Goal: Task Accomplishment & Management: Manage account settings

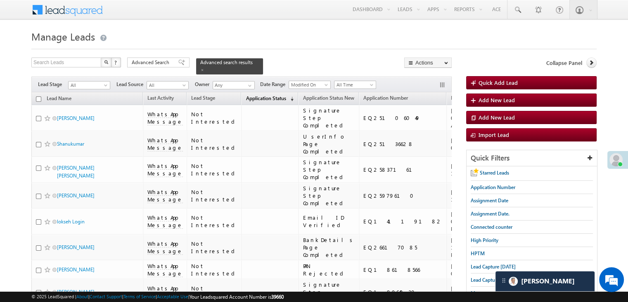
click at [251, 95] on span "Application Status" at bounding box center [266, 98] width 40 height 6
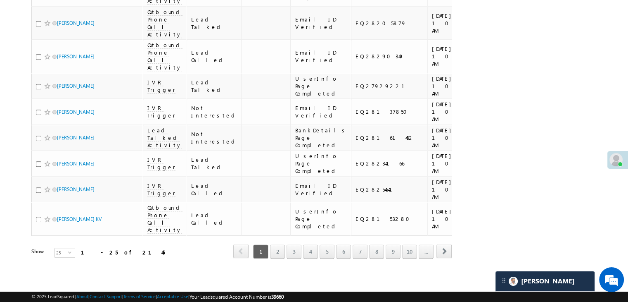
scroll to position [1069, 0]
click at [362, 246] on link "7" at bounding box center [360, 251] width 15 height 14
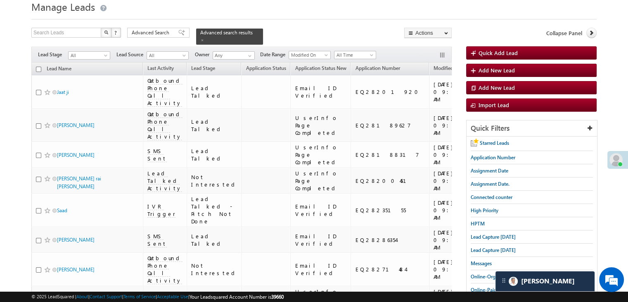
scroll to position [0, 0]
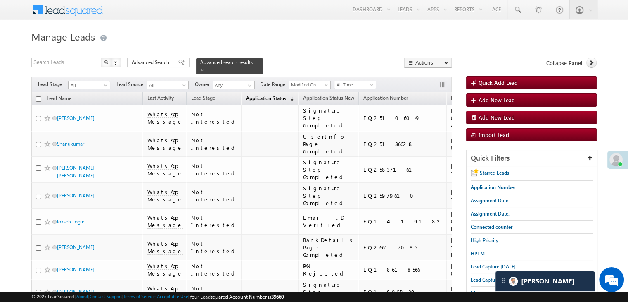
click at [251, 95] on span "Application Status" at bounding box center [266, 98] width 40 height 6
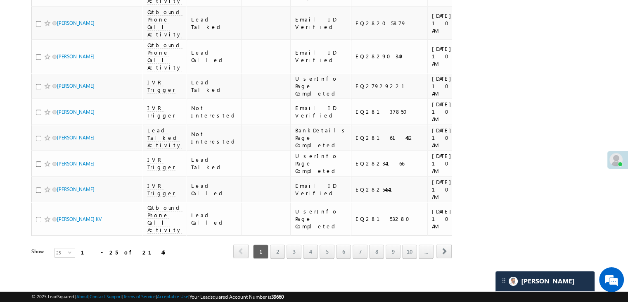
scroll to position [1069, 0]
click at [390, 247] on link "9" at bounding box center [393, 251] width 15 height 14
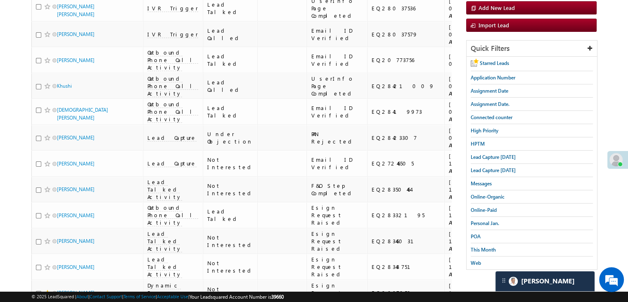
scroll to position [0, 0]
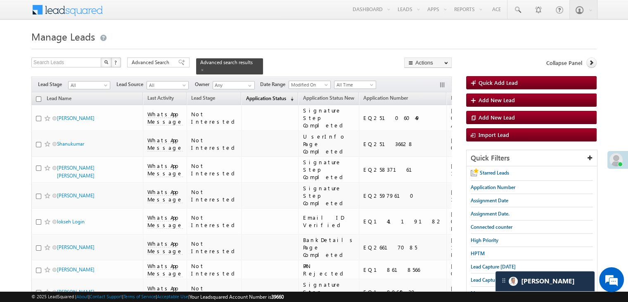
click at [251, 95] on span "Application Status" at bounding box center [266, 98] width 40 height 6
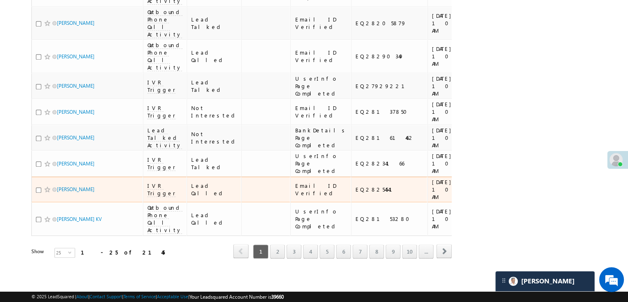
scroll to position [1069, 0]
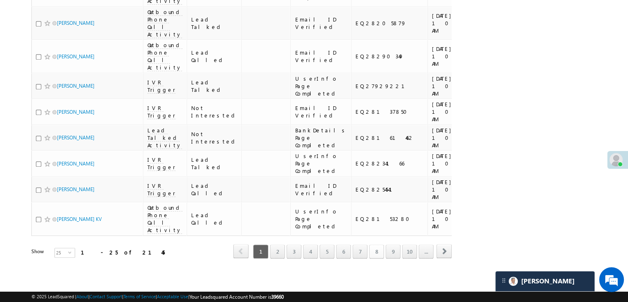
click at [375, 245] on link "8" at bounding box center [376, 251] width 15 height 14
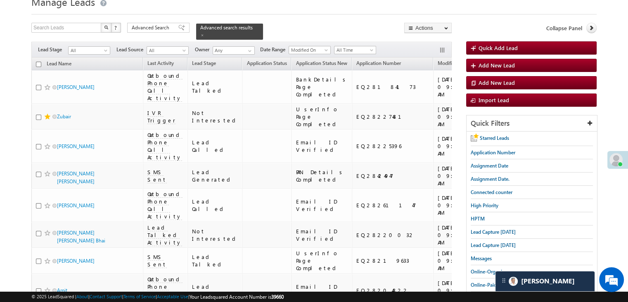
scroll to position [0, 0]
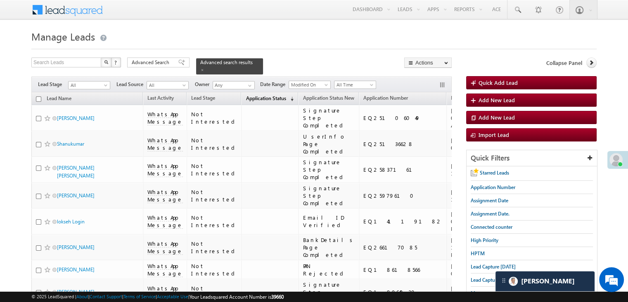
click at [251, 95] on span "Application Status" at bounding box center [266, 98] width 40 height 6
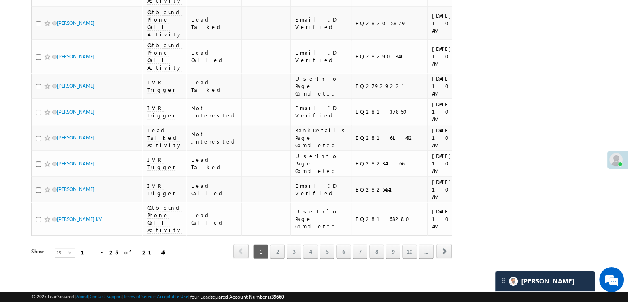
scroll to position [1069, 0]
click at [410, 246] on link "10" at bounding box center [409, 251] width 15 height 14
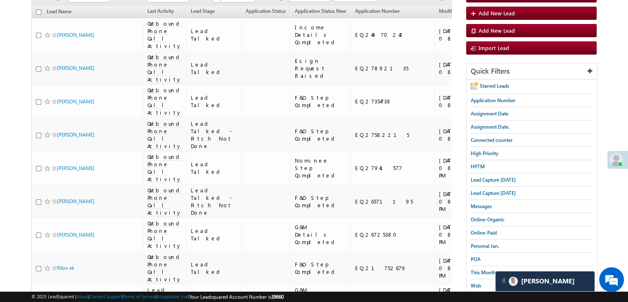
scroll to position [0, 0]
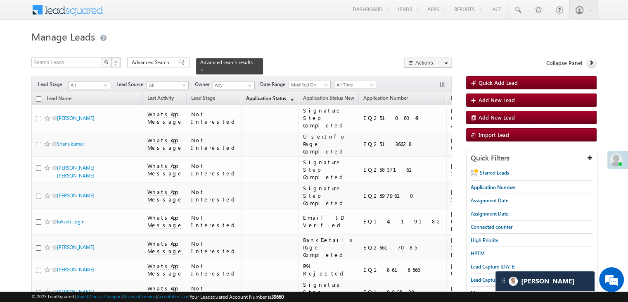
click at [251, 95] on span "Application Status" at bounding box center [266, 98] width 40 height 6
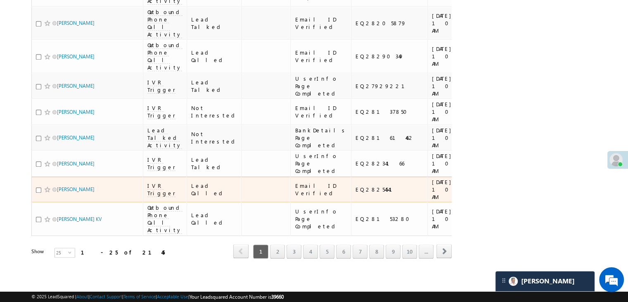
scroll to position [1069, 0]
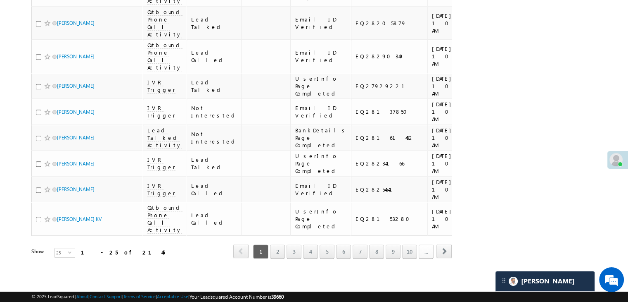
click at [428, 245] on link "..." at bounding box center [426, 251] width 15 height 14
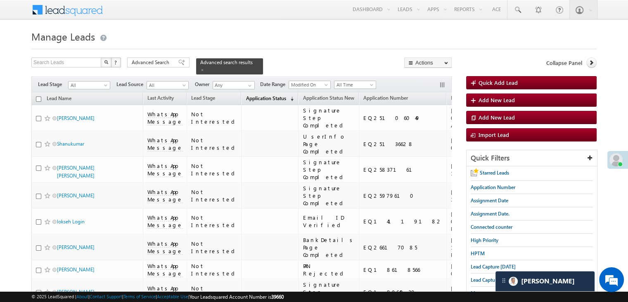
click at [251, 95] on span "Application Status" at bounding box center [266, 98] width 40 height 6
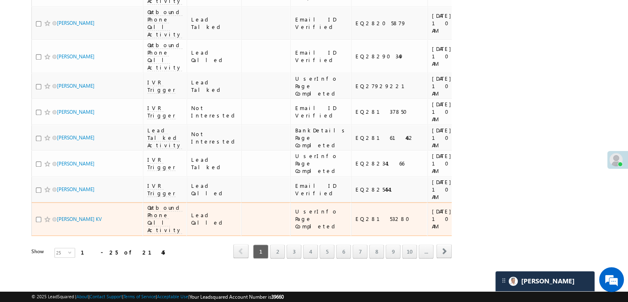
scroll to position [1069, 0]
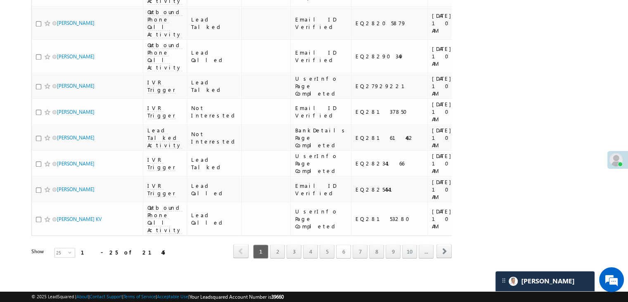
click at [344, 250] on link "6" at bounding box center [343, 251] width 15 height 14
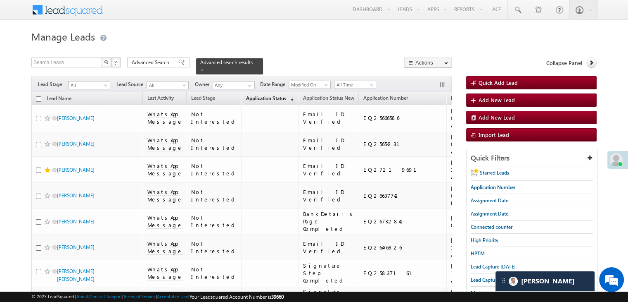
click at [251, 95] on span "Application Status" at bounding box center [266, 98] width 40 height 6
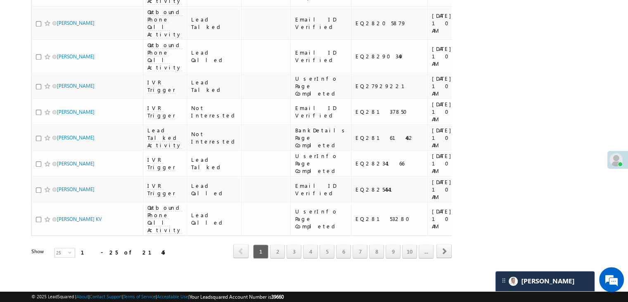
scroll to position [1069, 0]
click at [426, 247] on link "..." at bounding box center [426, 251] width 15 height 14
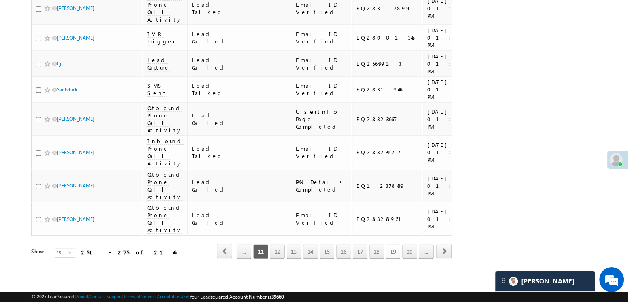
click at [393, 244] on link "19" at bounding box center [393, 251] width 15 height 14
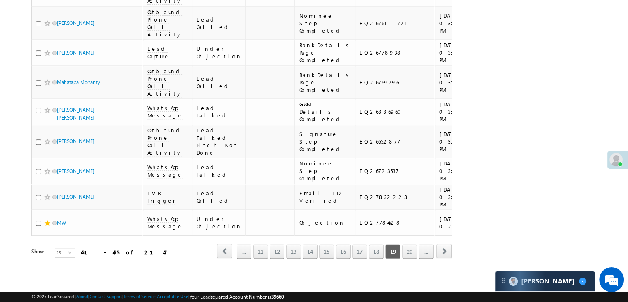
scroll to position [0, 0]
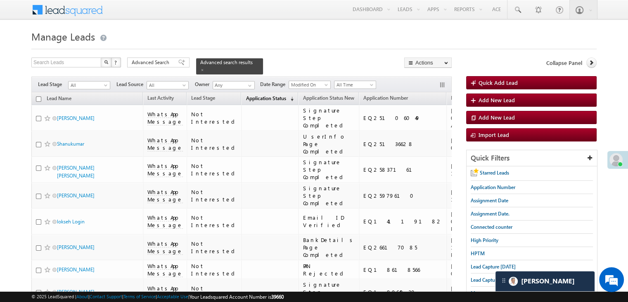
click at [251, 95] on span "Application Status" at bounding box center [266, 98] width 40 height 6
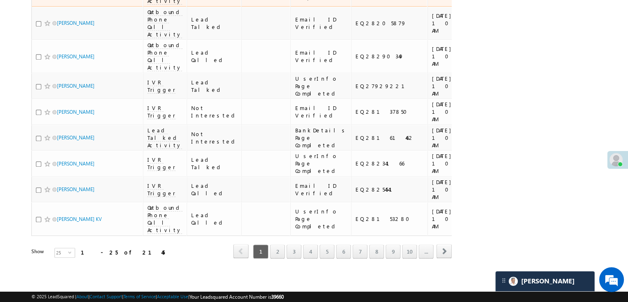
scroll to position [1069, 0]
click at [426, 244] on link "..." at bounding box center [426, 251] width 15 height 14
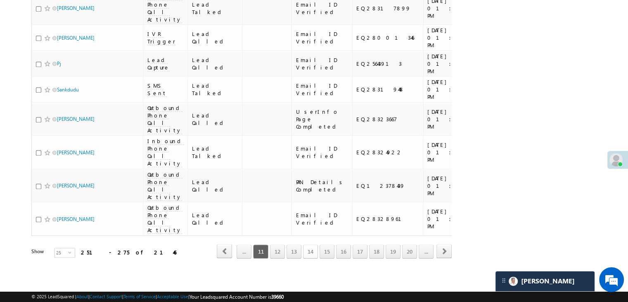
click at [314, 245] on link "14" at bounding box center [310, 251] width 15 height 14
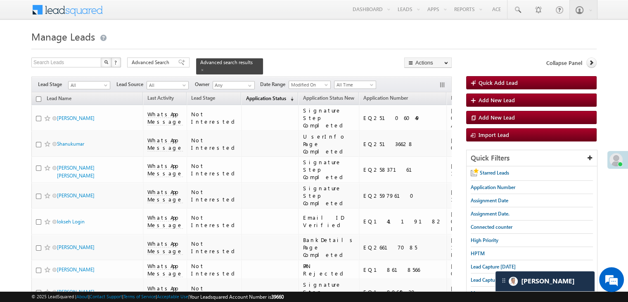
click at [251, 95] on span "Application Status" at bounding box center [266, 98] width 40 height 6
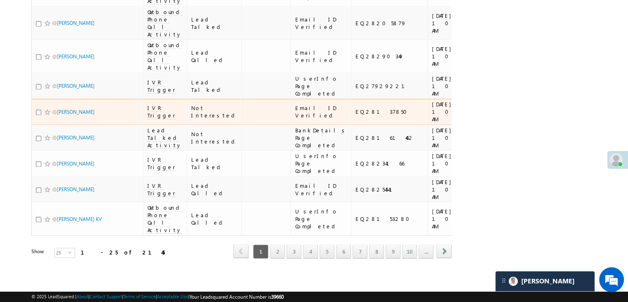
scroll to position [1069, 0]
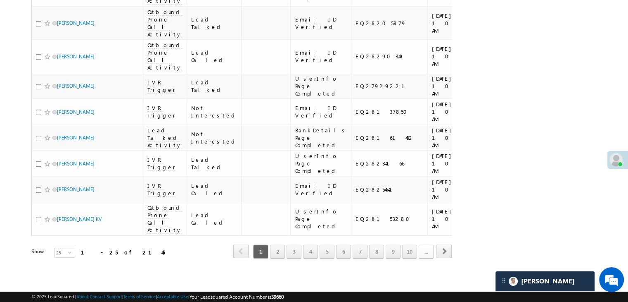
click at [426, 247] on link "..." at bounding box center [426, 251] width 15 height 14
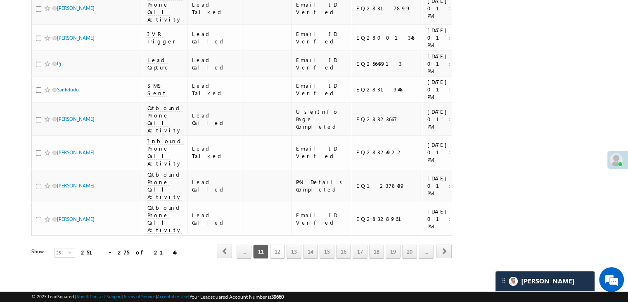
click at [280, 246] on link "12" at bounding box center [277, 251] width 15 height 14
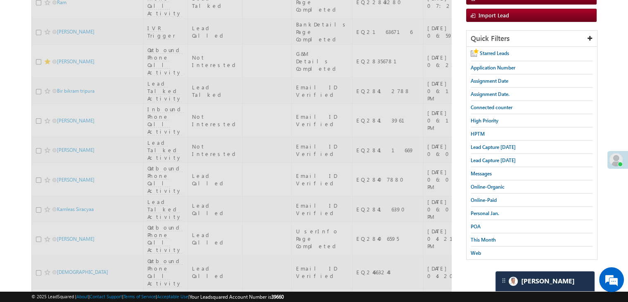
scroll to position [0, 0]
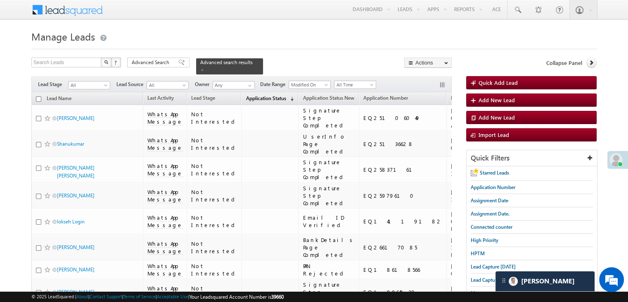
click at [251, 95] on span "Application Status" at bounding box center [266, 98] width 40 height 6
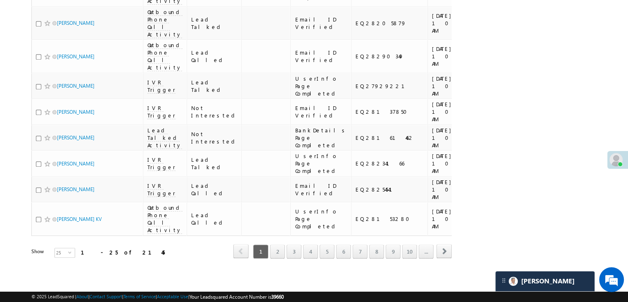
scroll to position [1069, 0]
click at [426, 244] on link "..." at bounding box center [426, 251] width 15 height 14
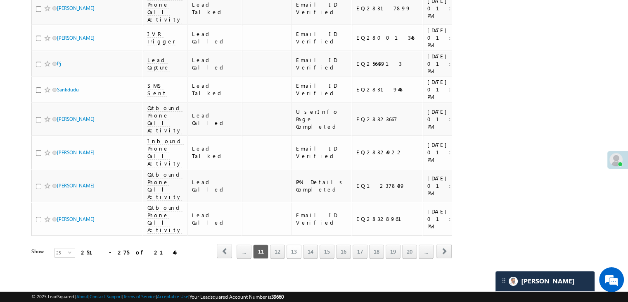
click at [296, 247] on link "13" at bounding box center [294, 251] width 15 height 14
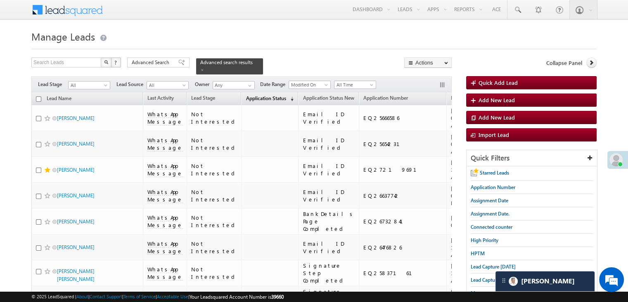
click at [251, 95] on span "Application Status" at bounding box center [266, 98] width 40 height 6
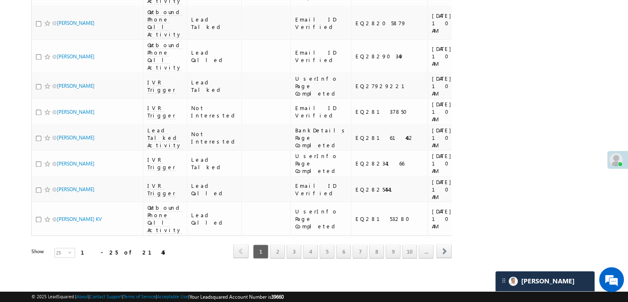
scroll to position [1069, 0]
click at [426, 245] on link "..." at bounding box center [426, 251] width 15 height 14
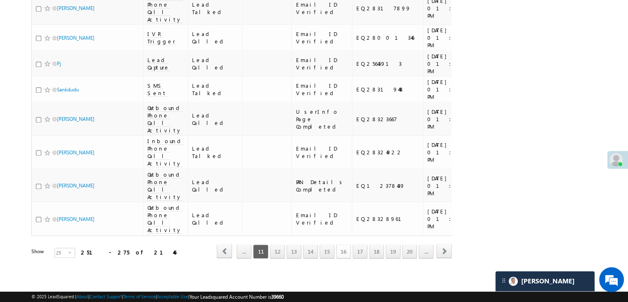
click at [344, 244] on link "16" at bounding box center [343, 251] width 15 height 14
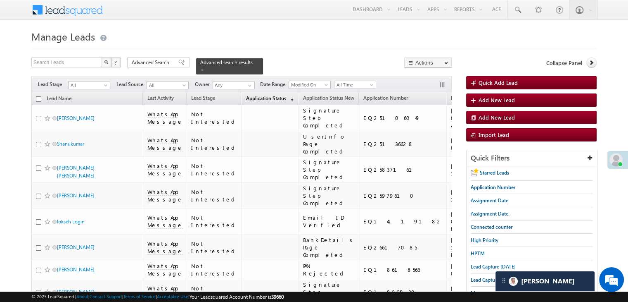
click at [251, 95] on span "Application Status" at bounding box center [266, 98] width 40 height 6
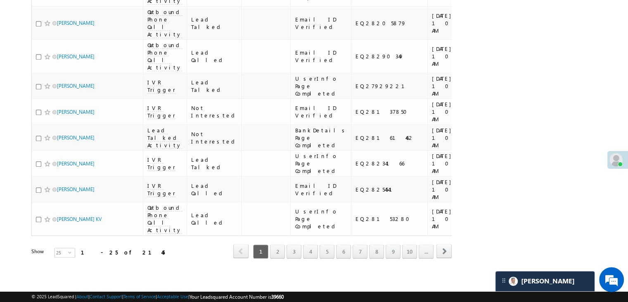
scroll to position [1069, 0]
click at [426, 244] on link "..." at bounding box center [426, 251] width 15 height 14
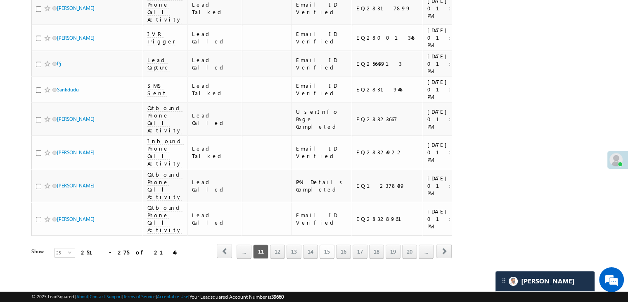
click at [329, 247] on link "15" at bounding box center [327, 251] width 15 height 14
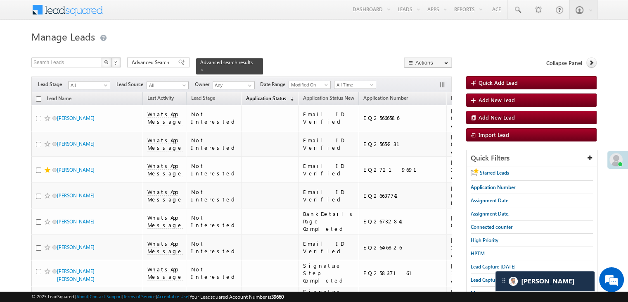
click at [251, 95] on span "Application Status" at bounding box center [266, 98] width 40 height 6
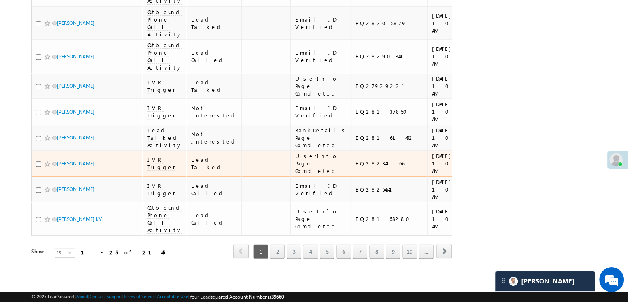
scroll to position [1069, 0]
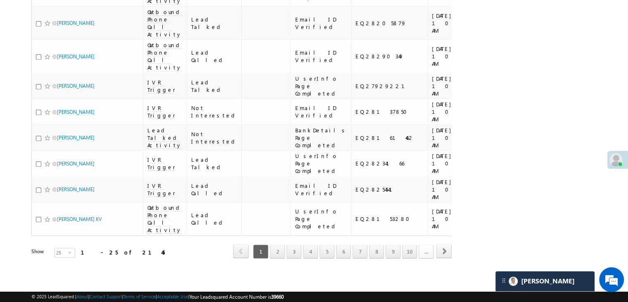
click at [426, 247] on link "..." at bounding box center [426, 251] width 15 height 14
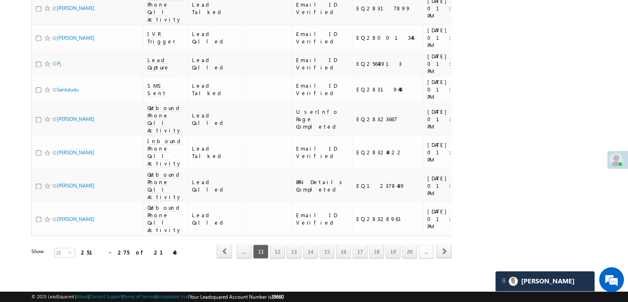
click at [427, 248] on link "..." at bounding box center [426, 251] width 15 height 14
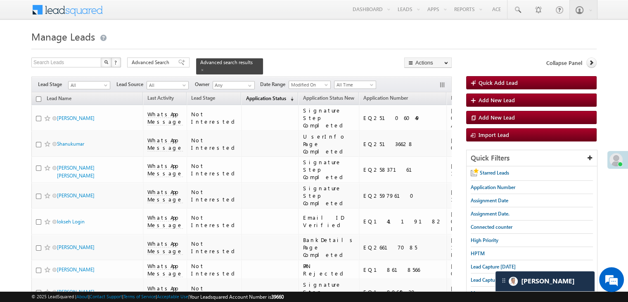
click at [251, 95] on span "Application Status" at bounding box center [266, 98] width 40 height 6
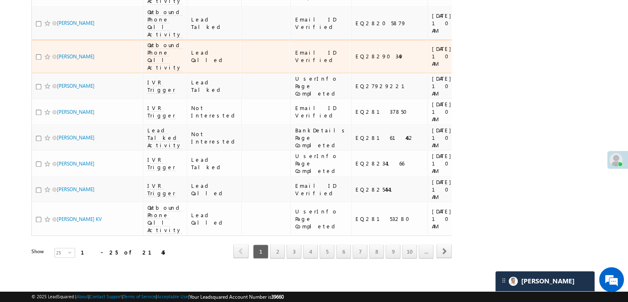
scroll to position [1069, 0]
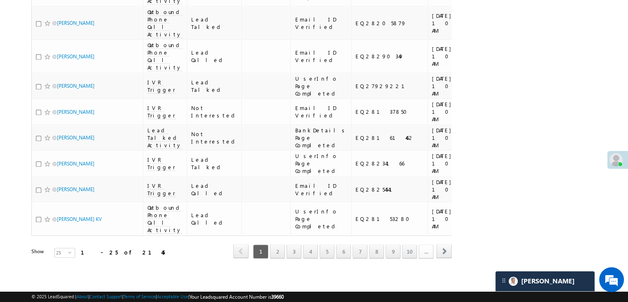
click at [425, 245] on link "..." at bounding box center [426, 251] width 15 height 14
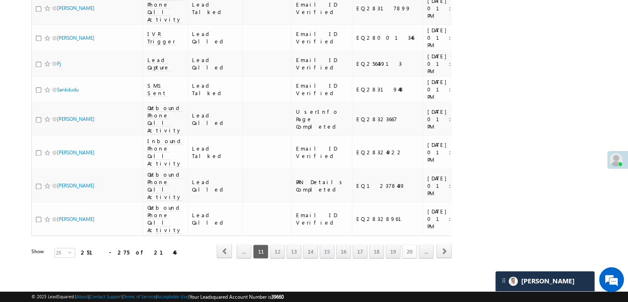
click at [407, 248] on link "20" at bounding box center [409, 251] width 15 height 14
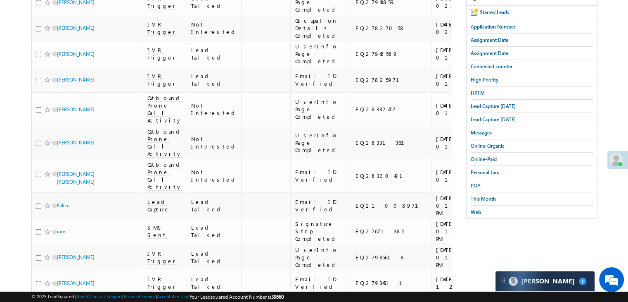
scroll to position [0, 0]
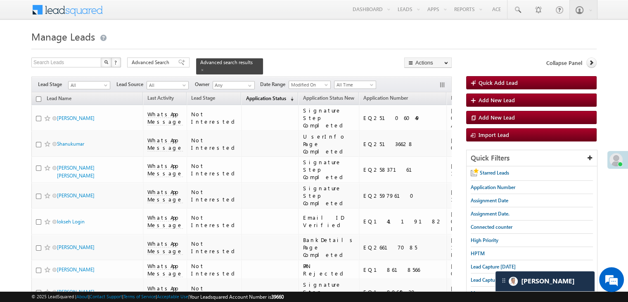
click at [251, 95] on span "Application Status" at bounding box center [266, 98] width 40 height 6
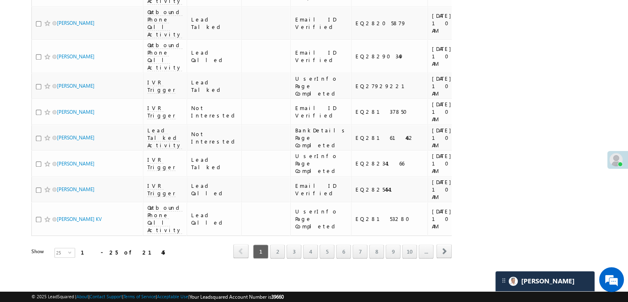
scroll to position [1069, 0]
click at [426, 245] on link "..." at bounding box center [426, 251] width 15 height 14
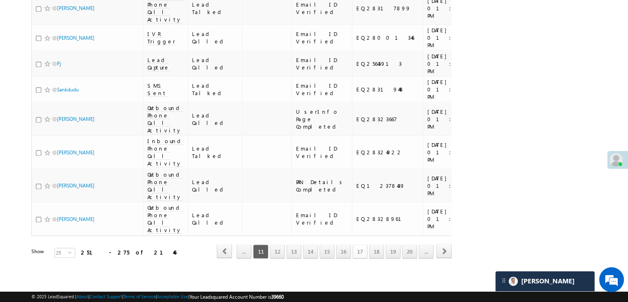
click at [362, 247] on link "17" at bounding box center [360, 251] width 15 height 14
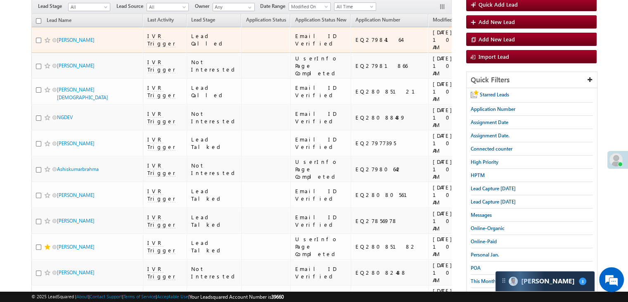
scroll to position [0, 0]
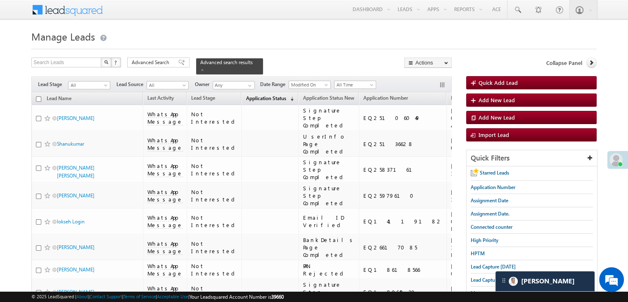
click at [251, 95] on span "Application Status" at bounding box center [266, 98] width 40 height 6
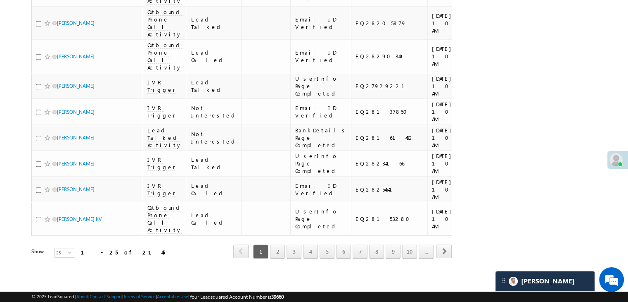
scroll to position [1069, 0]
click at [426, 247] on link "..." at bounding box center [426, 251] width 15 height 14
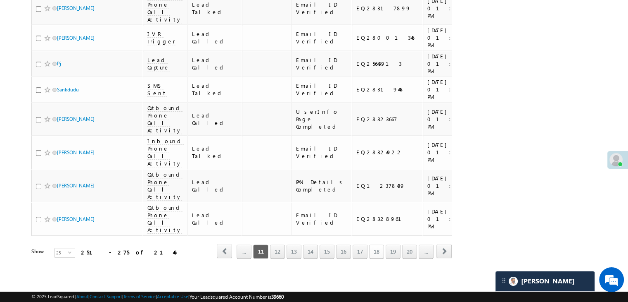
click at [377, 244] on link "18" at bounding box center [376, 251] width 15 height 14
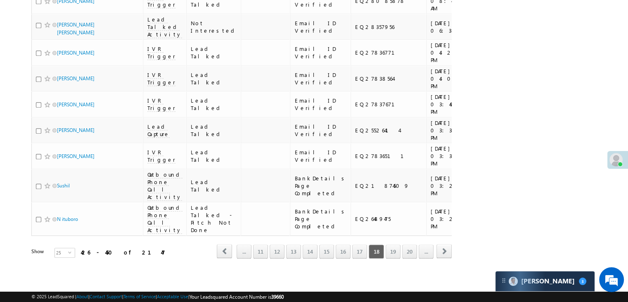
scroll to position [0, 0]
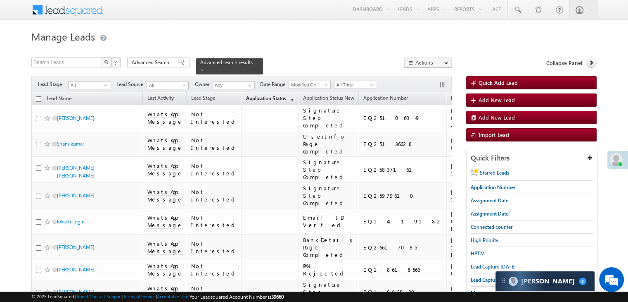
click at [251, 95] on span "Application Status" at bounding box center [266, 98] width 40 height 6
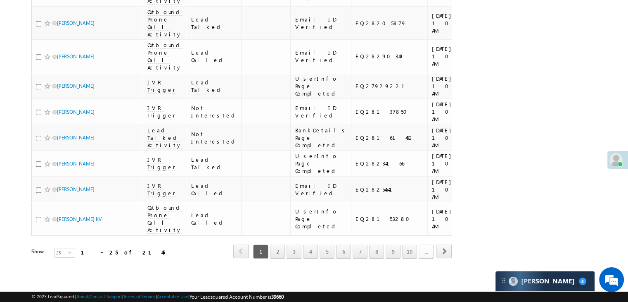
scroll to position [1069, 0]
click at [426, 247] on link "..." at bounding box center [426, 251] width 15 height 14
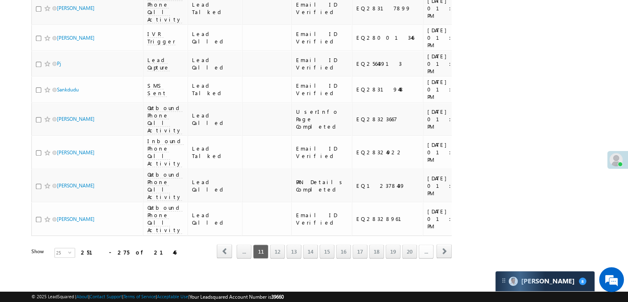
click at [427, 248] on link "..." at bounding box center [426, 251] width 15 height 14
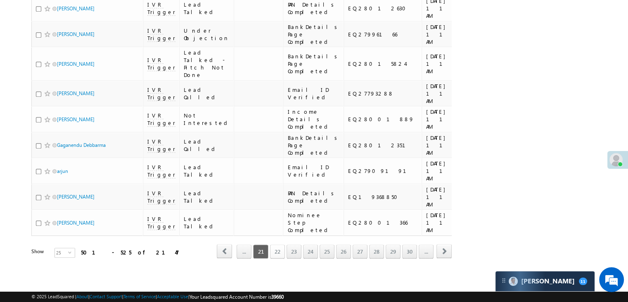
click at [279, 246] on link "22" at bounding box center [277, 251] width 15 height 14
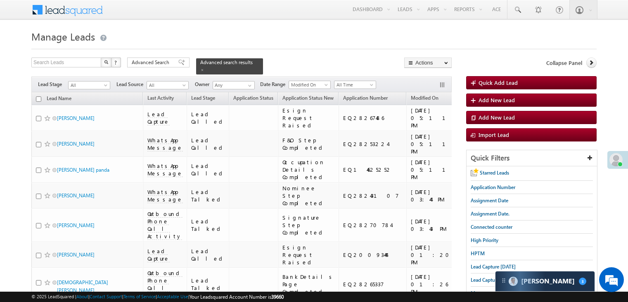
scroll to position [165, 0]
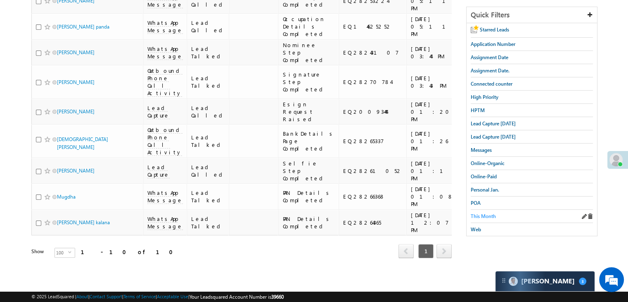
click at [492, 213] on span "This Month" at bounding box center [483, 216] width 25 height 6
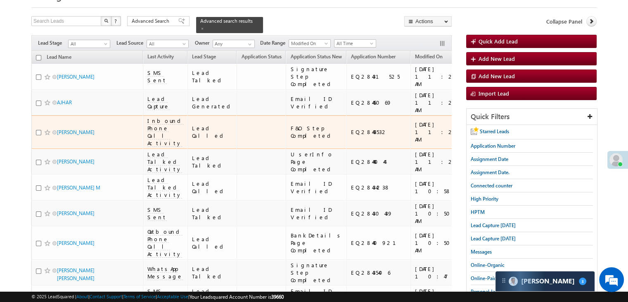
scroll to position [41, 0]
click at [351, 135] on div "EQ28443532" at bounding box center [379, 131] width 56 height 7
copy div "EQ28443532"
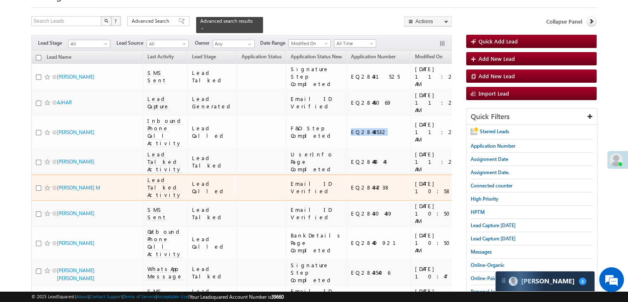
scroll to position [165, 0]
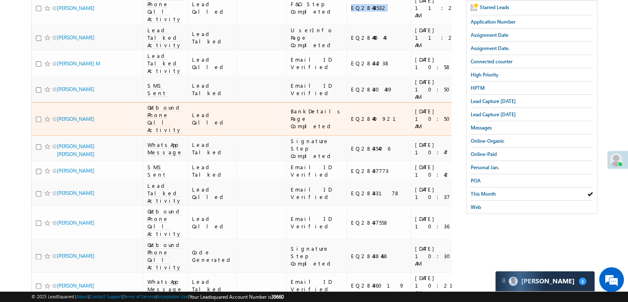
click at [351, 122] on div "EQ28440921" at bounding box center [379, 118] width 56 height 7
copy div "EQ28440921"
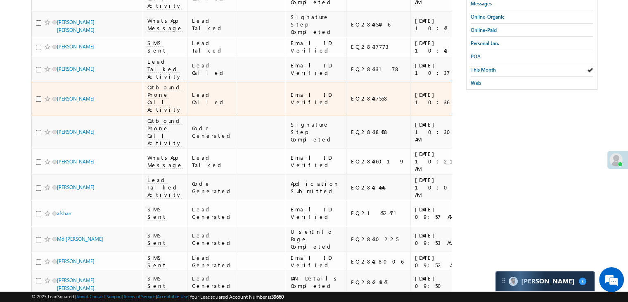
scroll to position [372, 0]
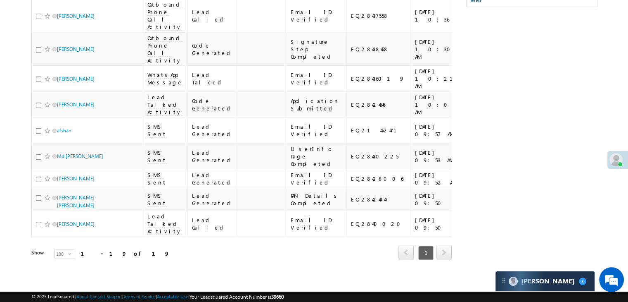
copy div "EQ28435406"
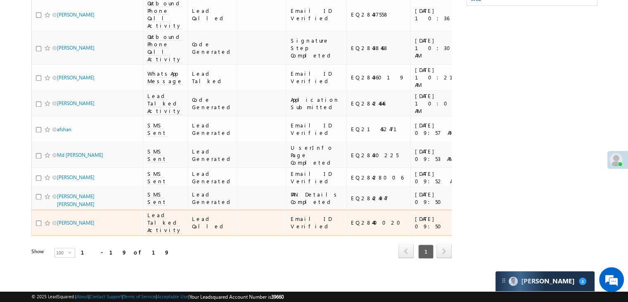
scroll to position [781, 0]
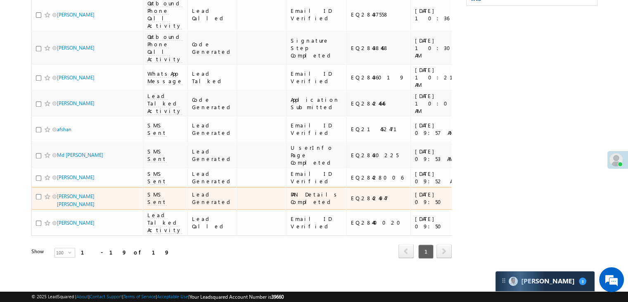
click at [347, 187] on td "EQ28424947" at bounding box center [379, 198] width 64 height 23
click at [351, 194] on div "EQ28424947" at bounding box center [379, 197] width 56 height 7
copy div "EQ28424947"
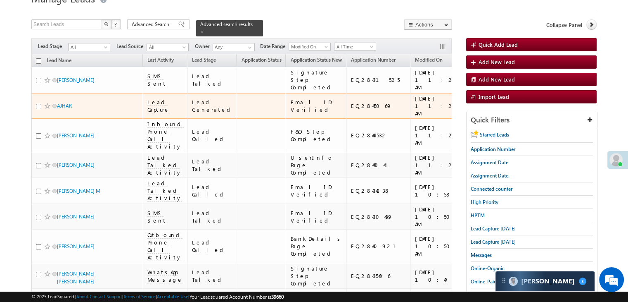
scroll to position [0, 0]
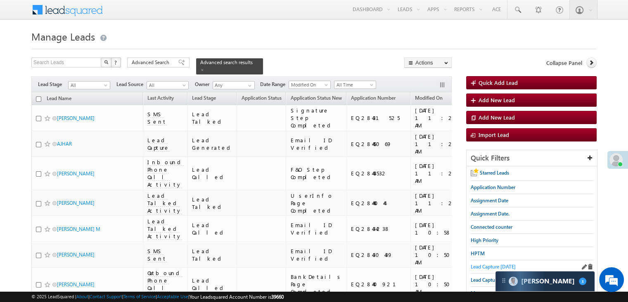
click at [478, 263] on span "Lead Capture [DATE]" at bounding box center [493, 266] width 45 height 6
